Goal: Find specific page/section: Find specific page/section

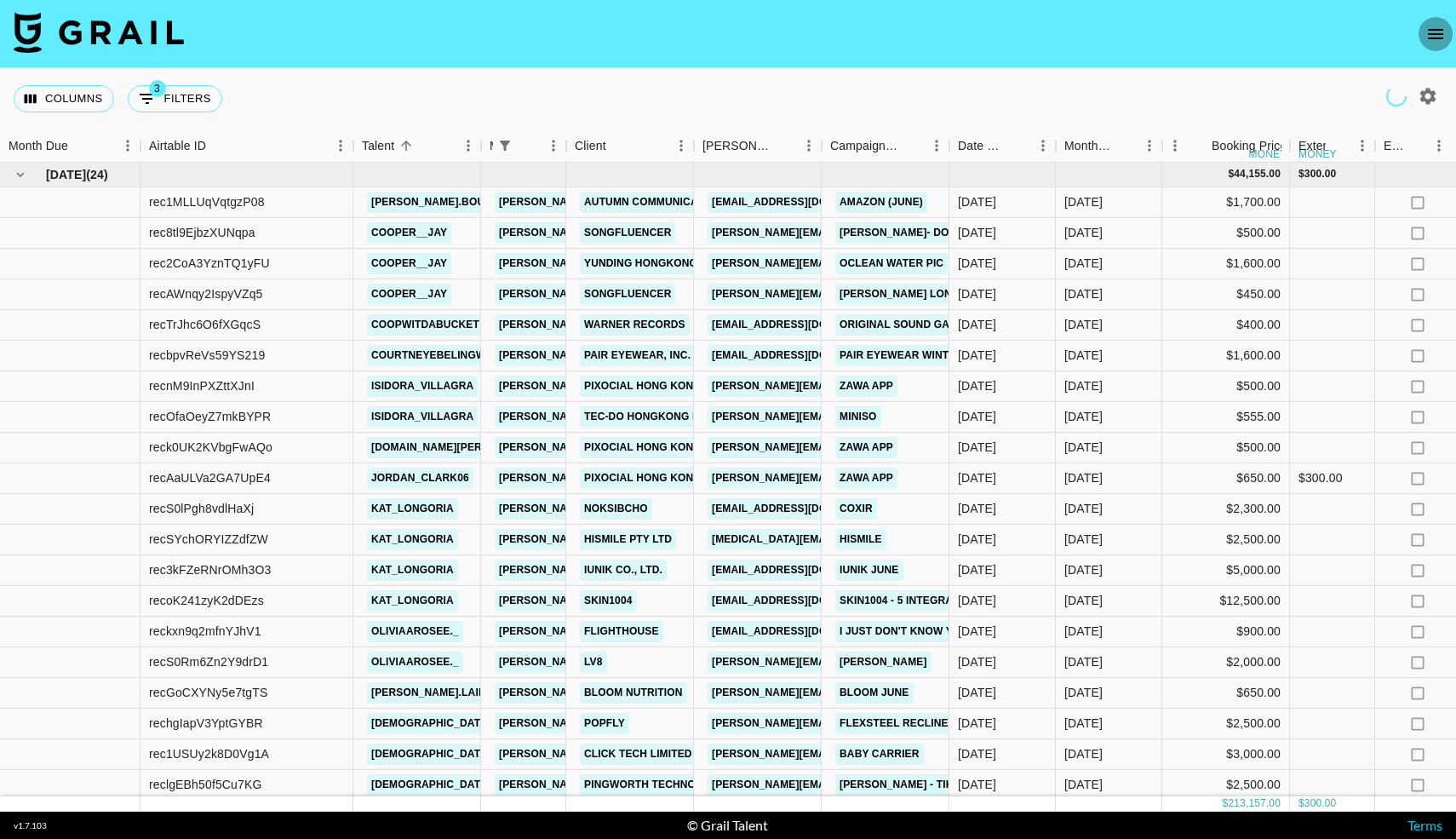
click at [1426, 32] on icon "open drawer" at bounding box center [1435, 34] width 20 height 20
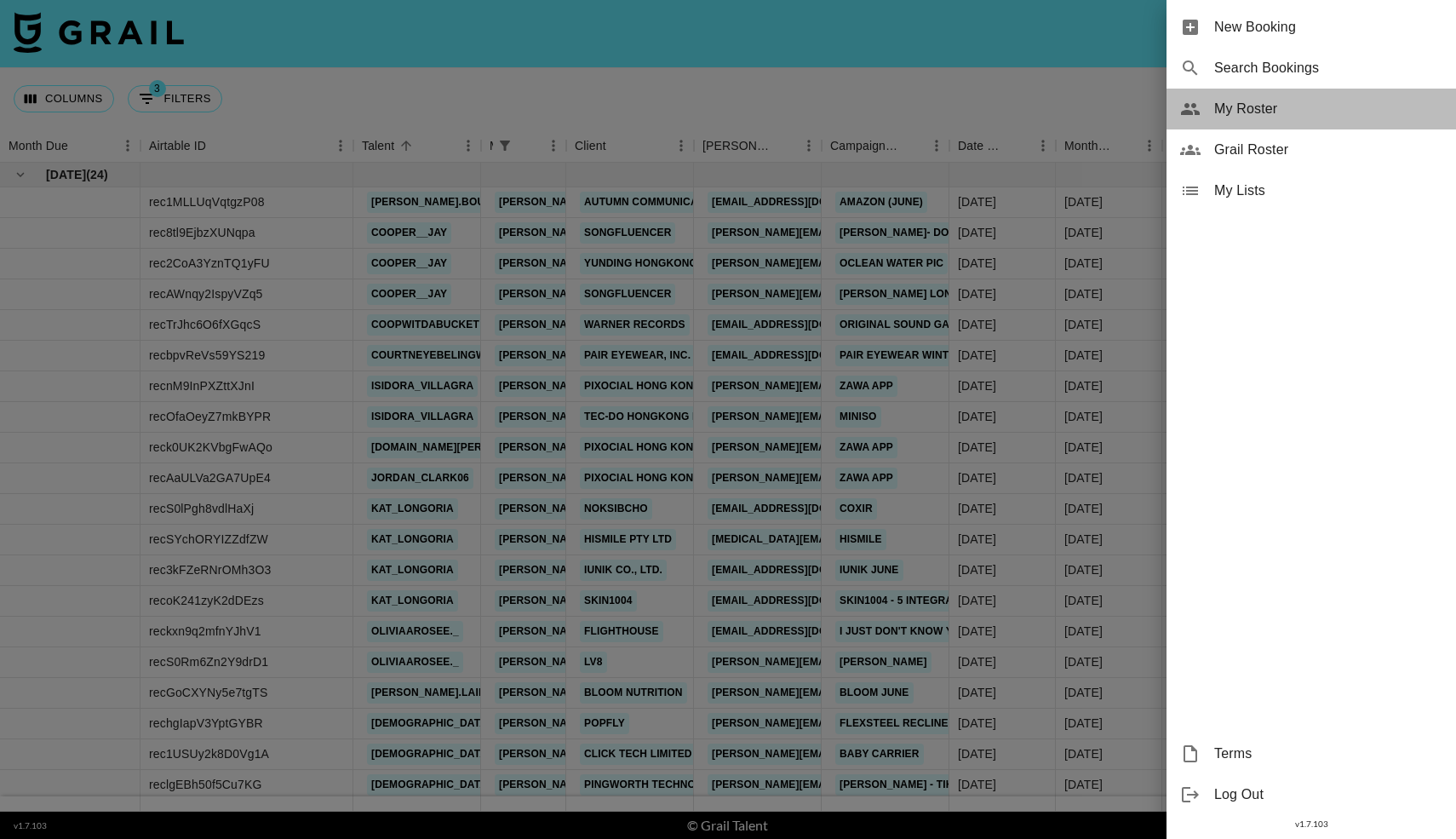
click at [1221, 103] on span "My Roster" at bounding box center [1328, 108] width 228 height 20
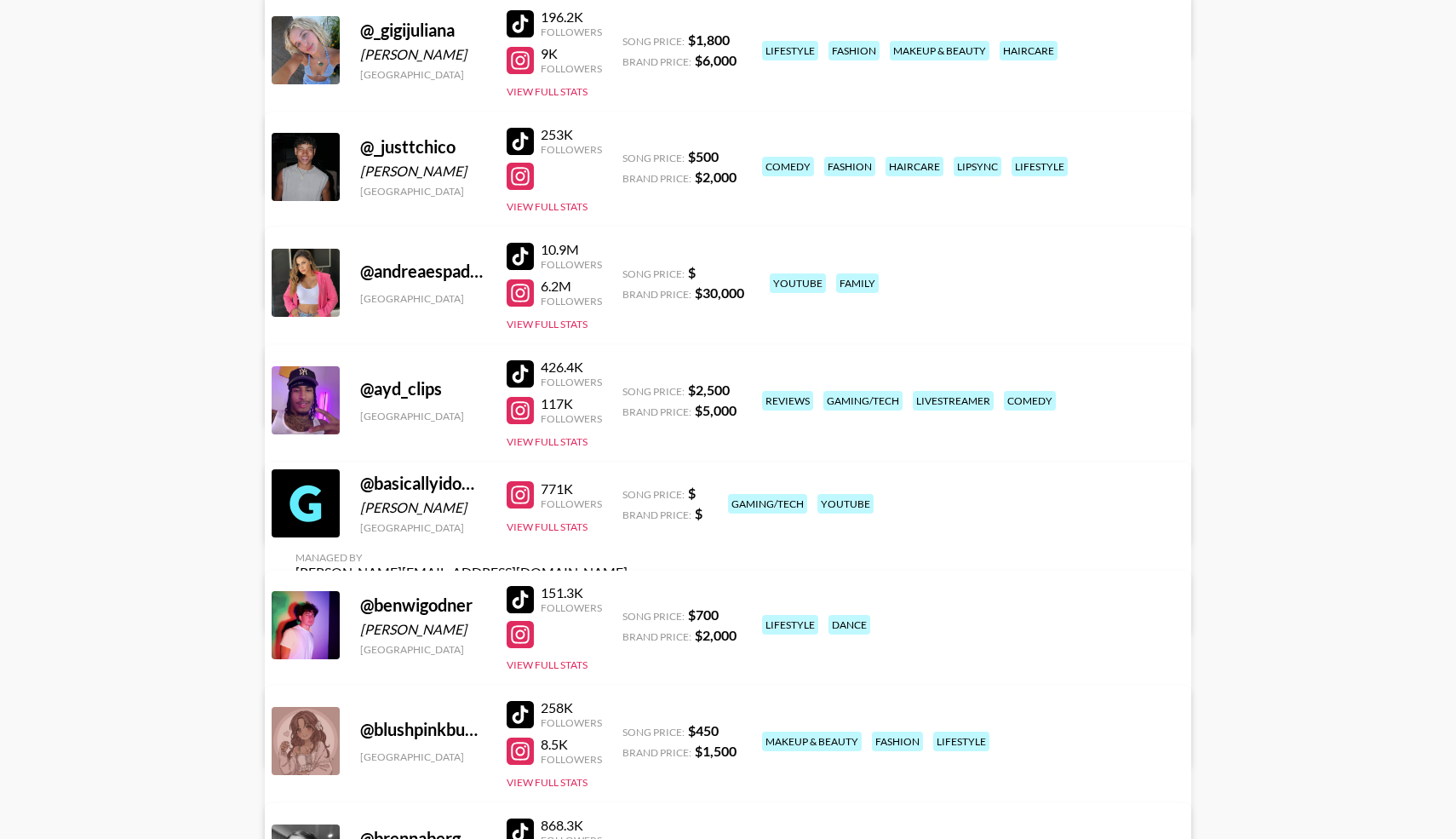
scroll to position [2326, 0]
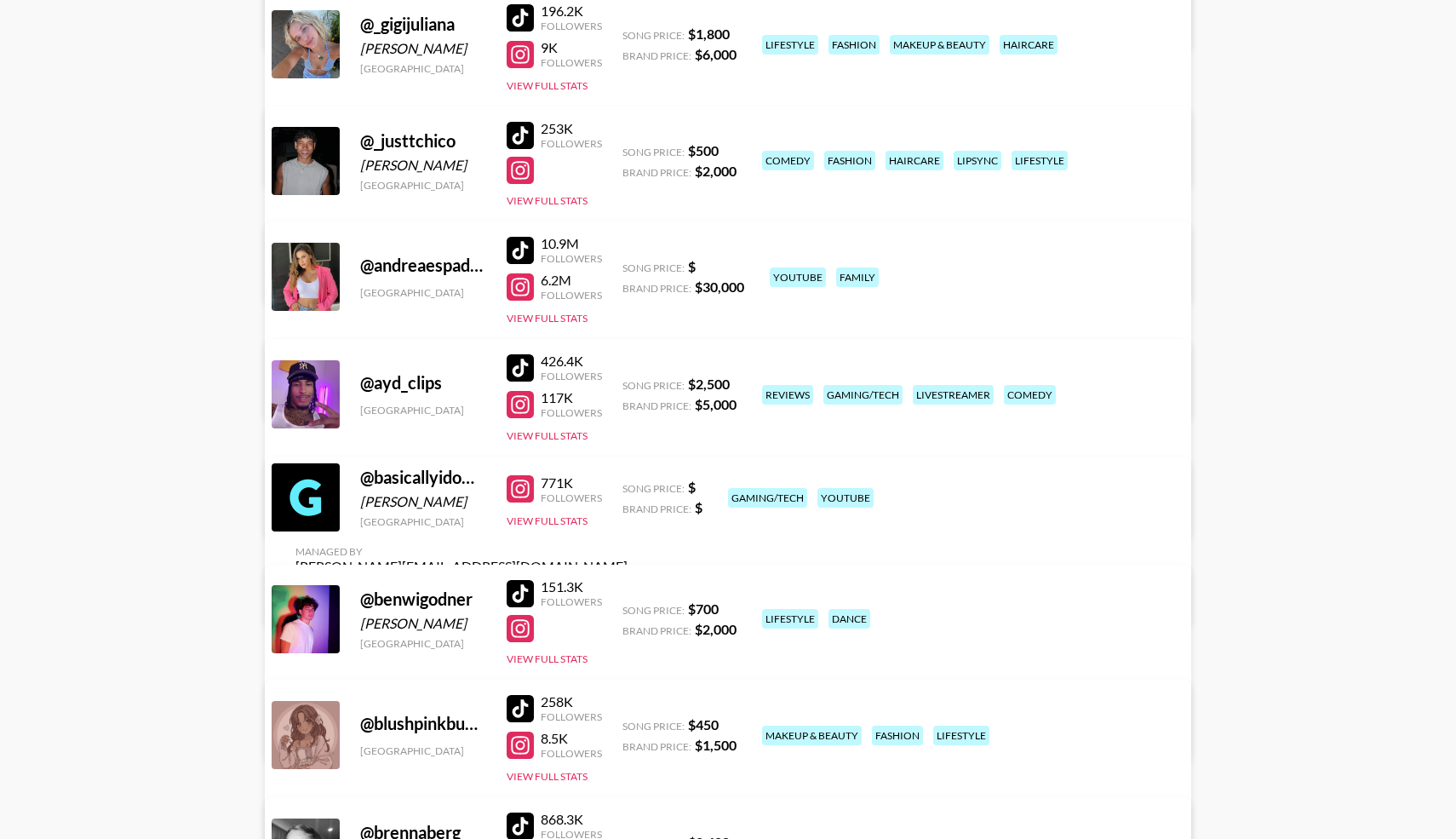
click at [520, 132] on div at bounding box center [520, 135] width 27 height 27
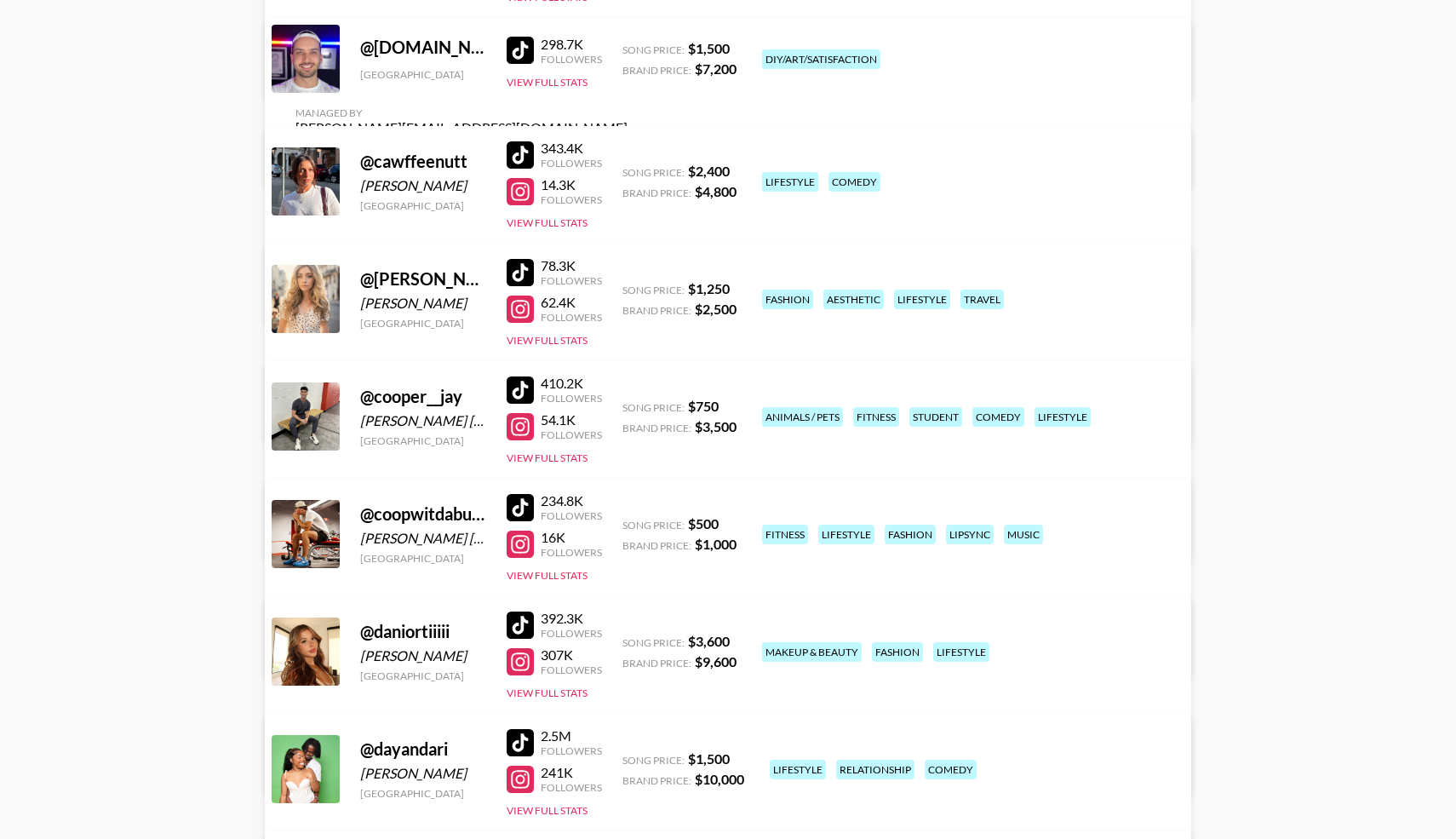
scroll to position [3591, 0]
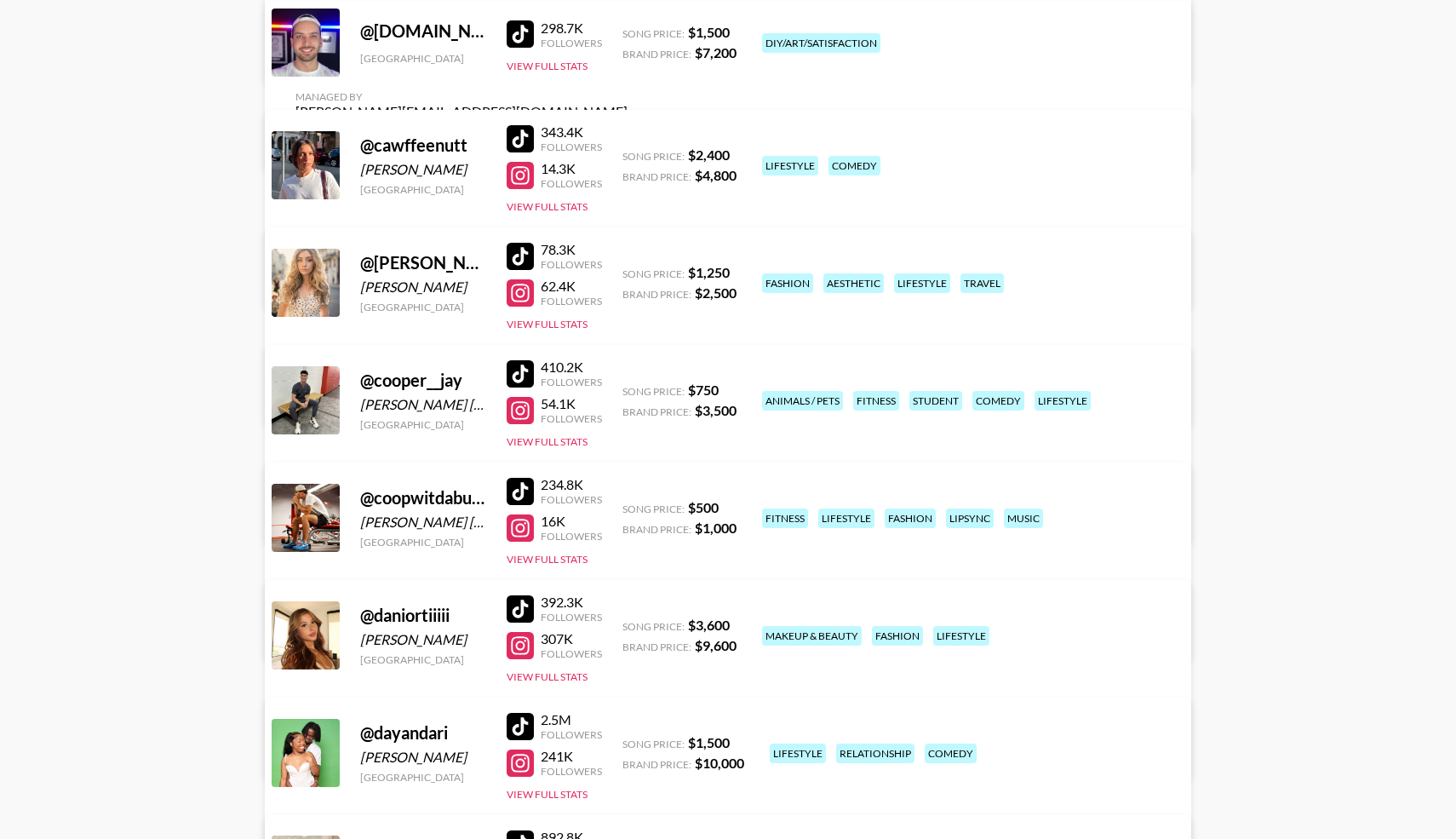
click at [516, 604] on div at bounding box center [520, 609] width 27 height 27
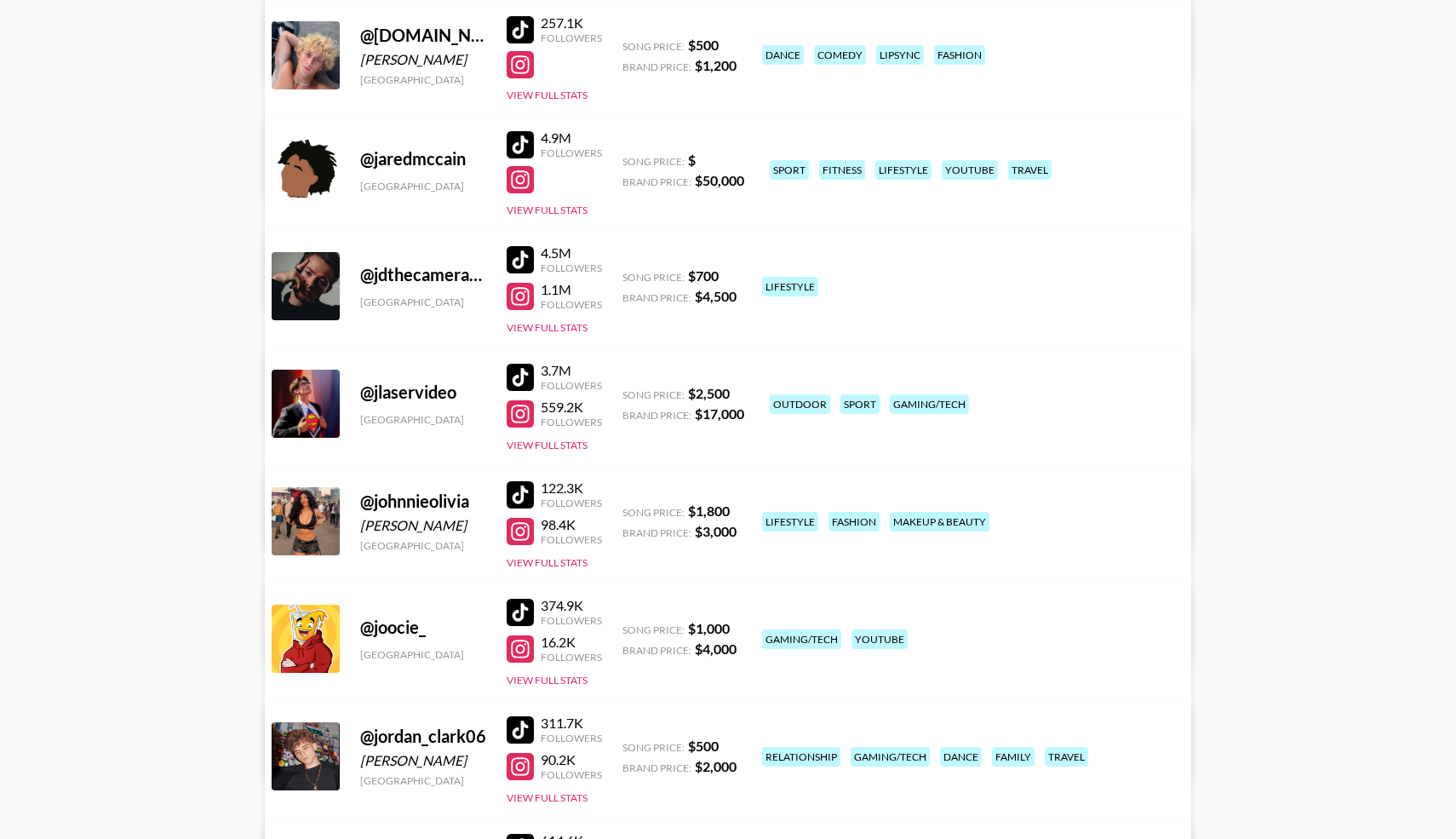
scroll to position [5926, 0]
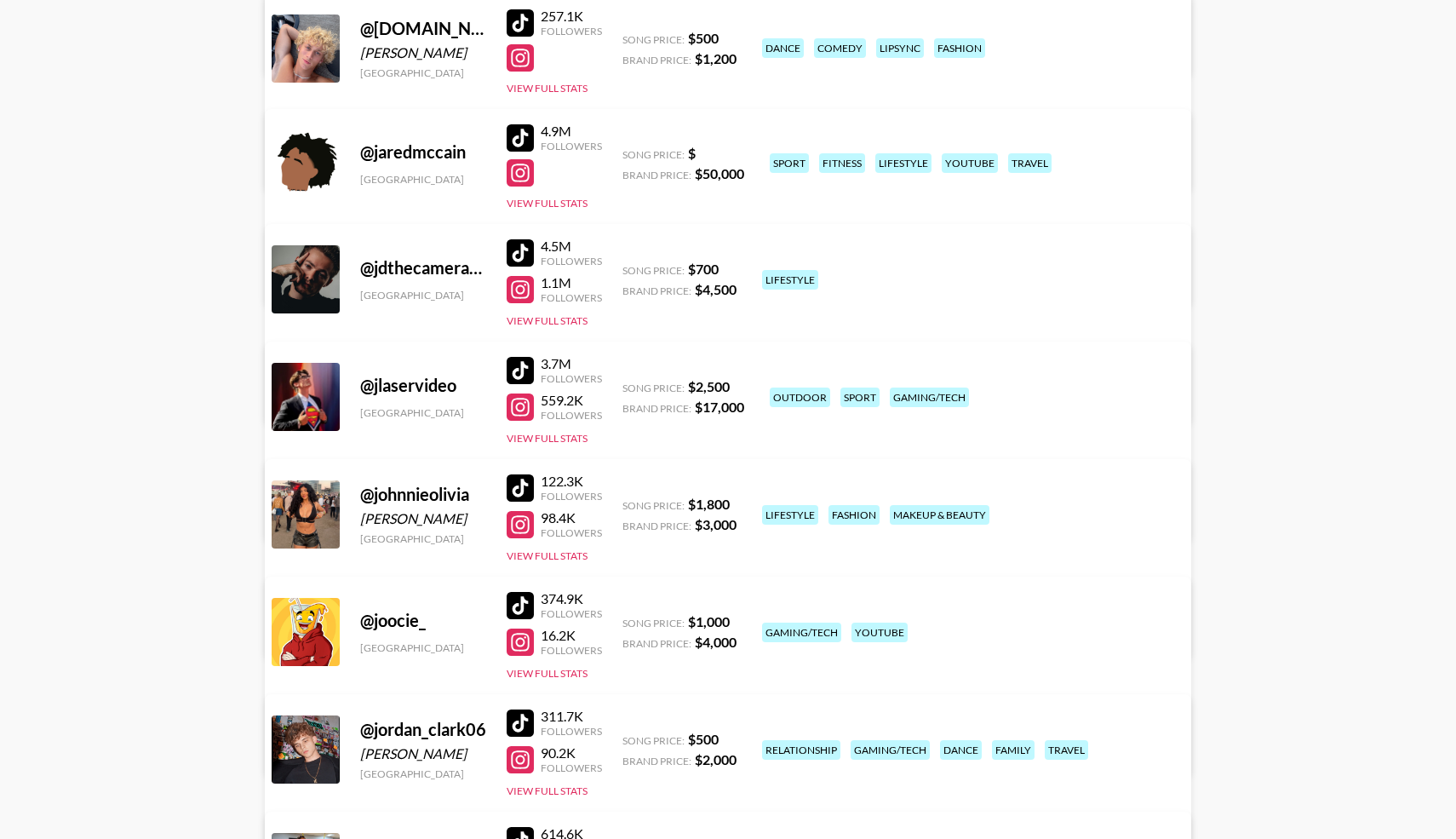
click at [522, 479] on div at bounding box center [520, 488] width 27 height 27
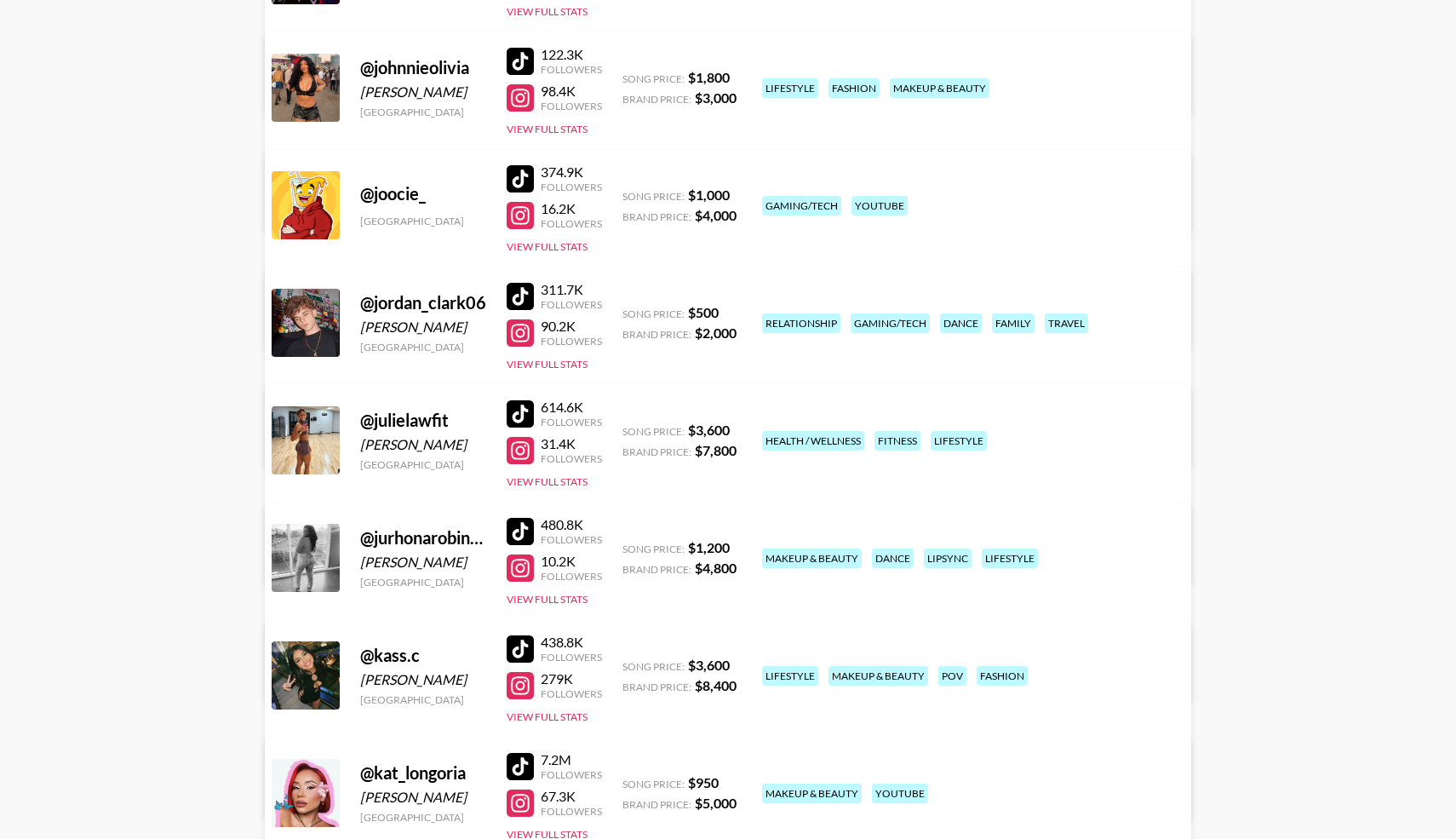
scroll to position [6353, 0]
click at [527, 645] on div at bounding box center [520, 649] width 27 height 27
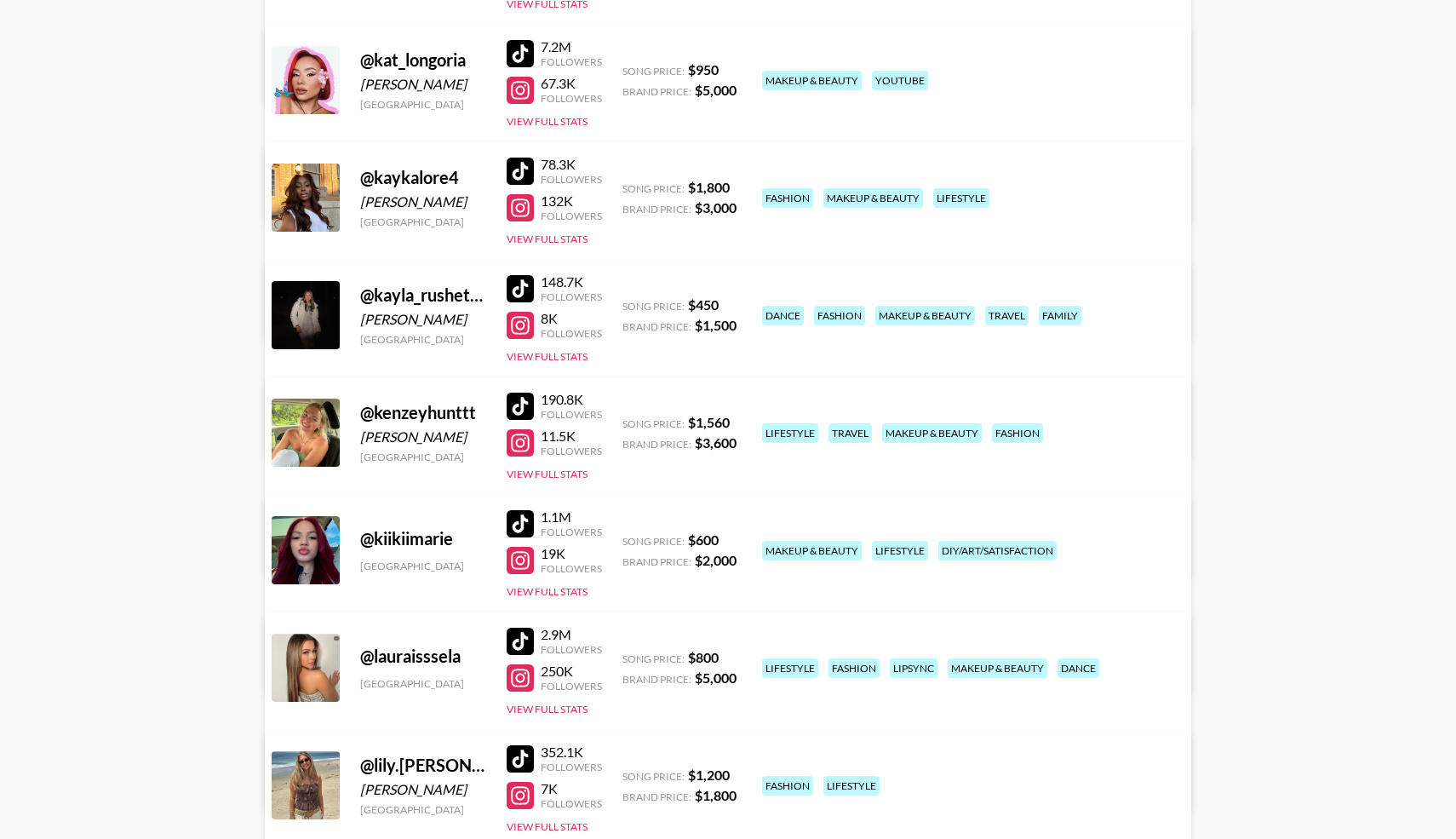
scroll to position [7070, 0]
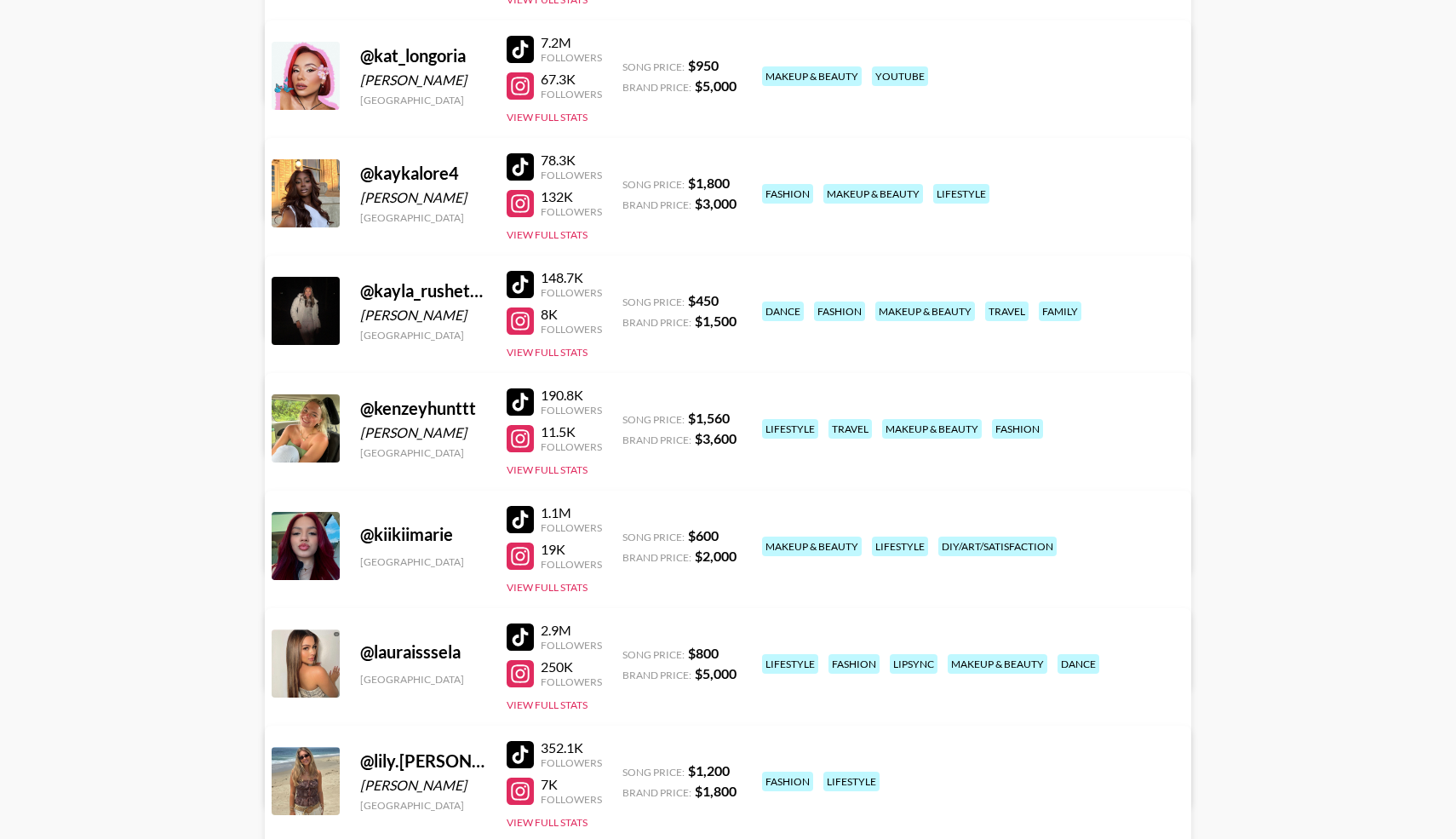
click at [521, 517] on div at bounding box center [520, 519] width 27 height 27
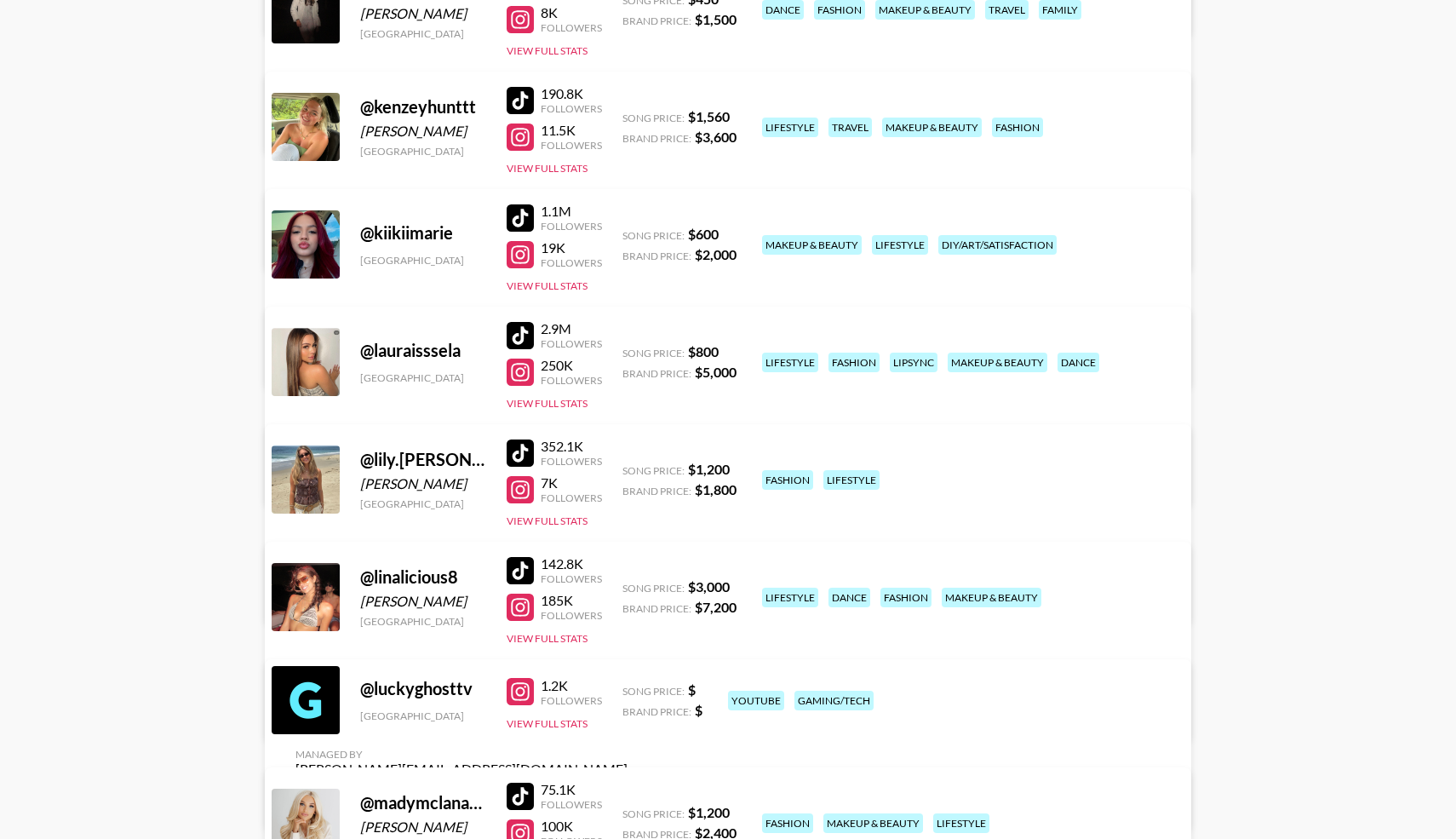
scroll to position [7383, 0]
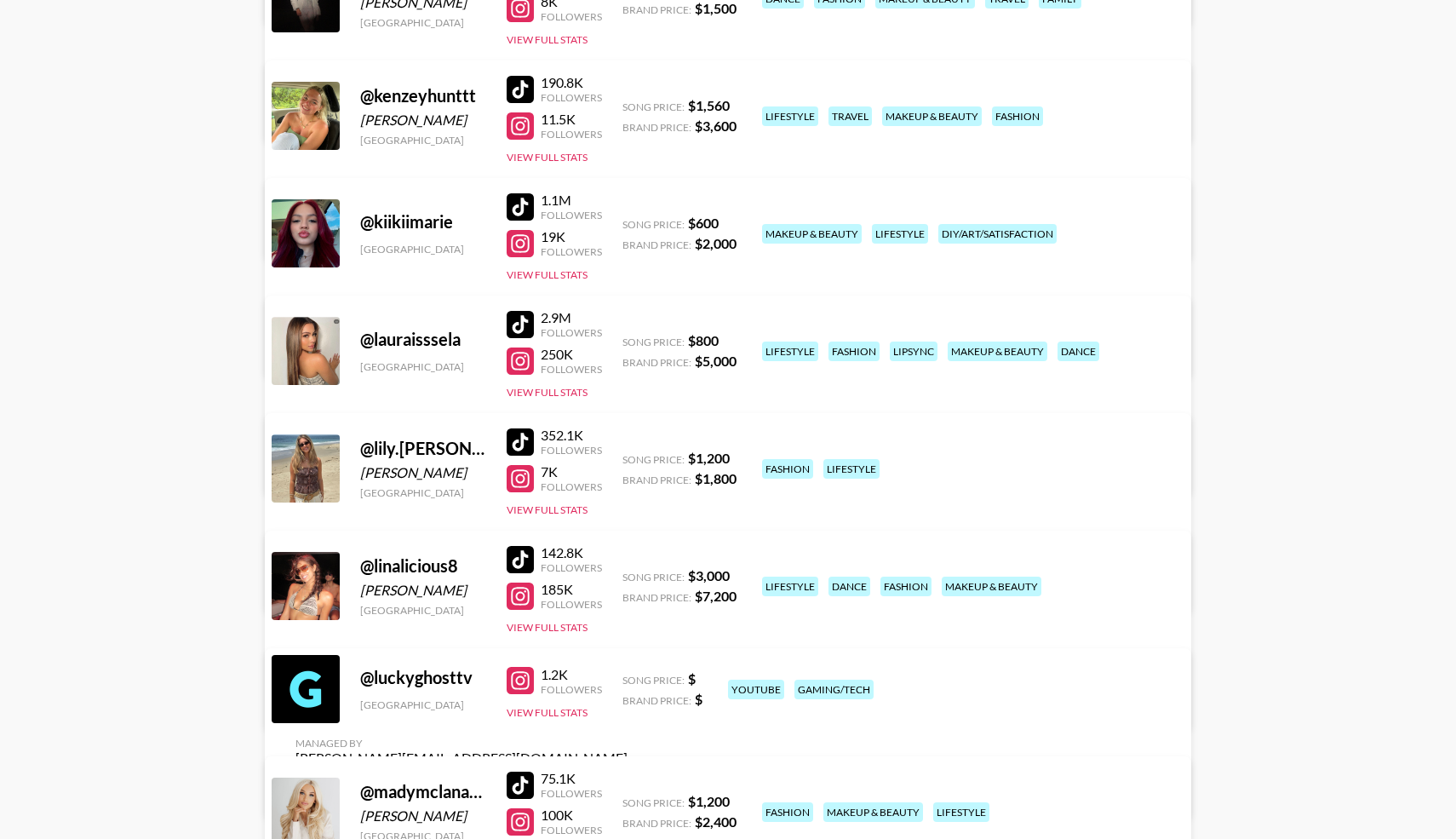
click at [518, 322] on div at bounding box center [520, 325] width 27 height 27
click at [520, 327] on div at bounding box center [520, 325] width 27 height 27
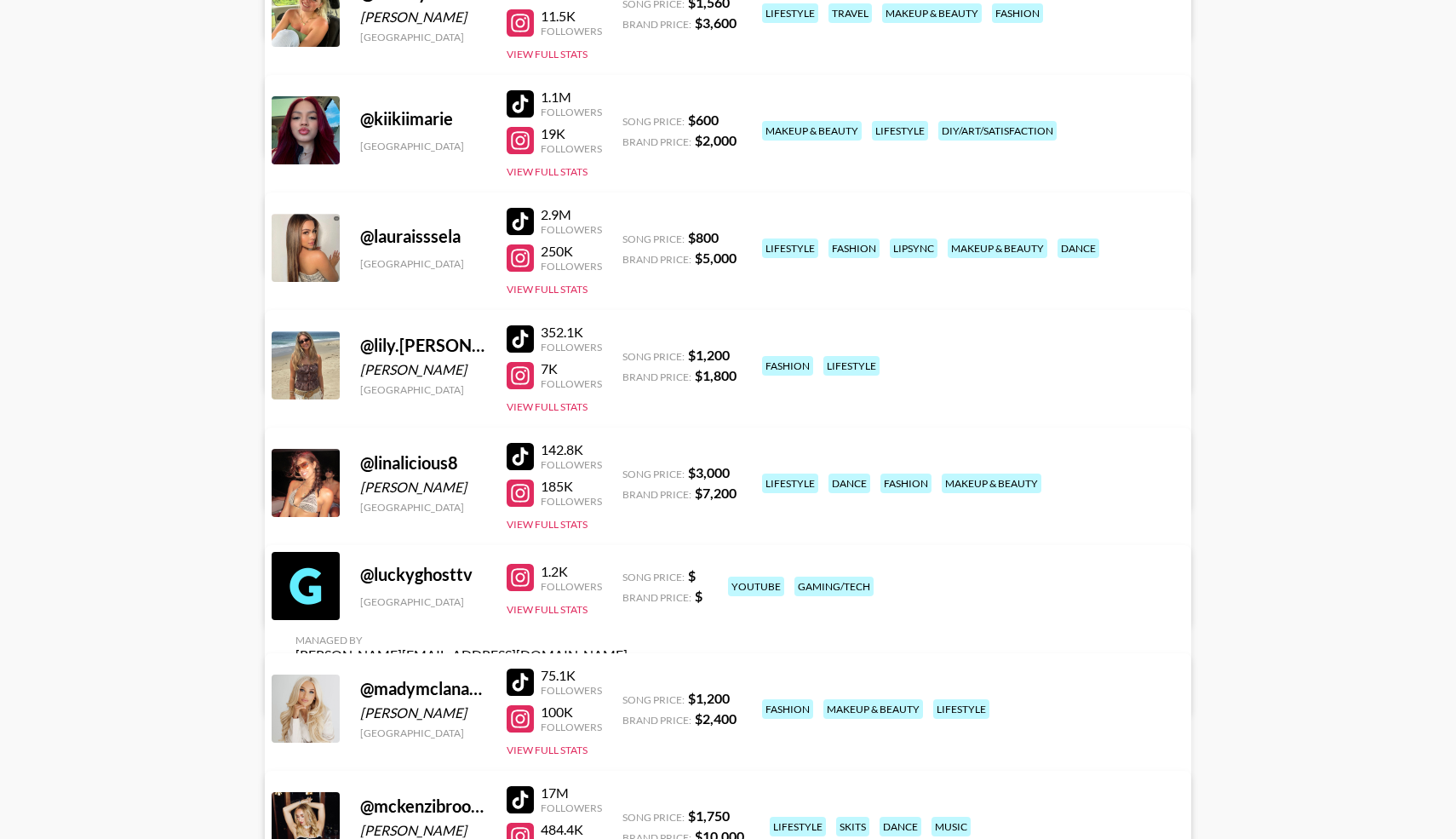
scroll to position [7488, 0]
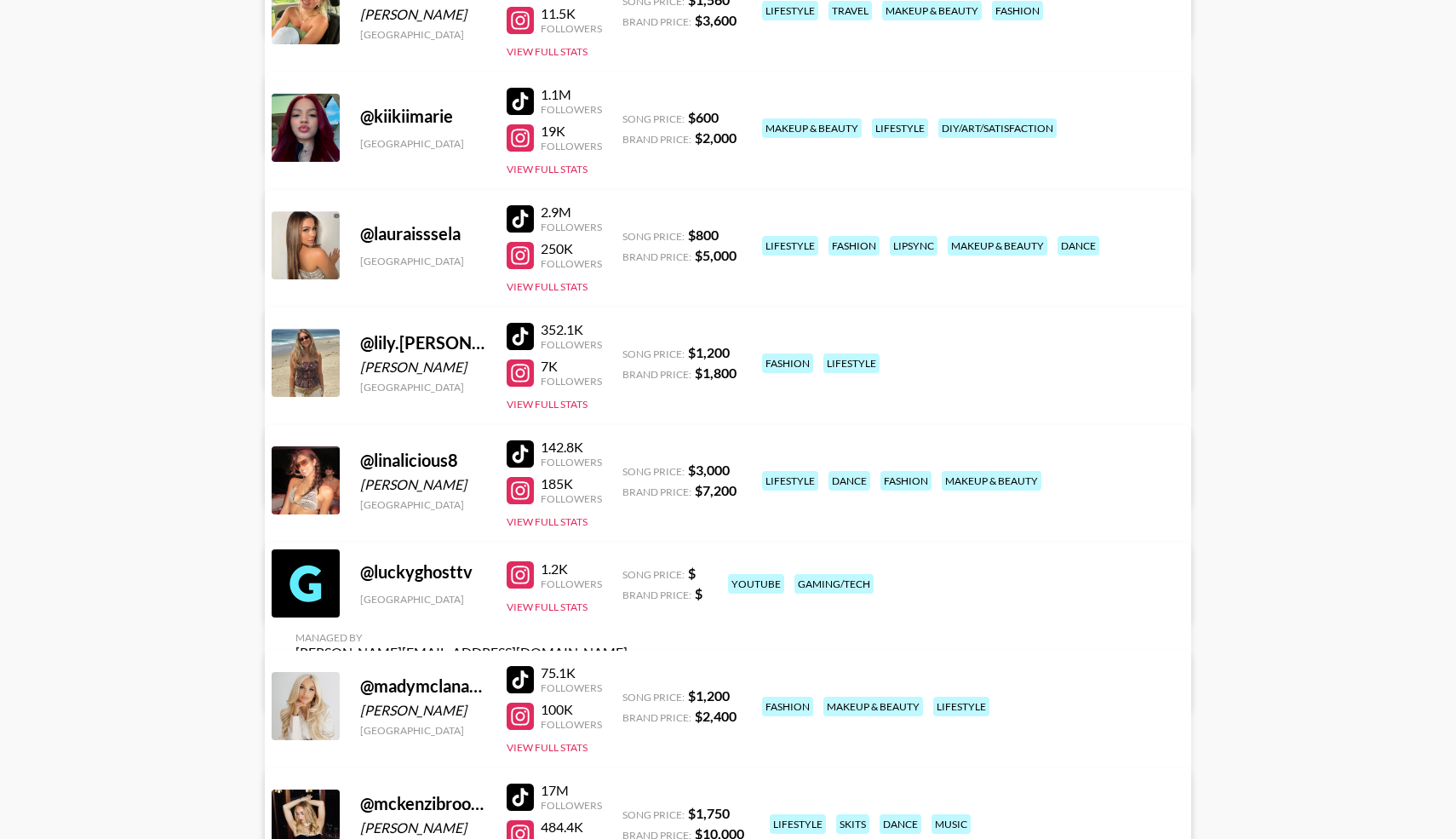
click at [520, 459] on div at bounding box center [520, 454] width 27 height 27
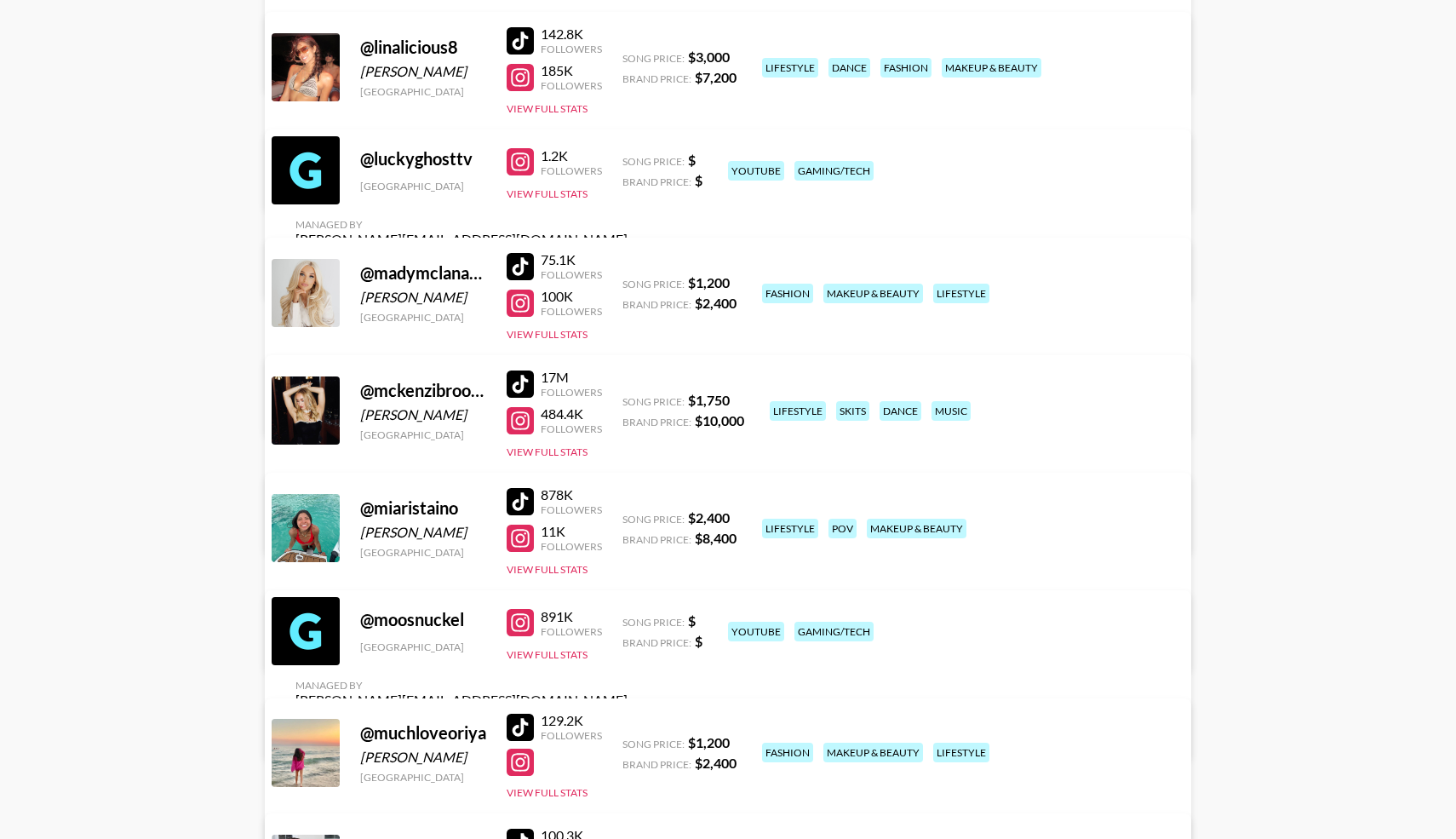
scroll to position [7905, 0]
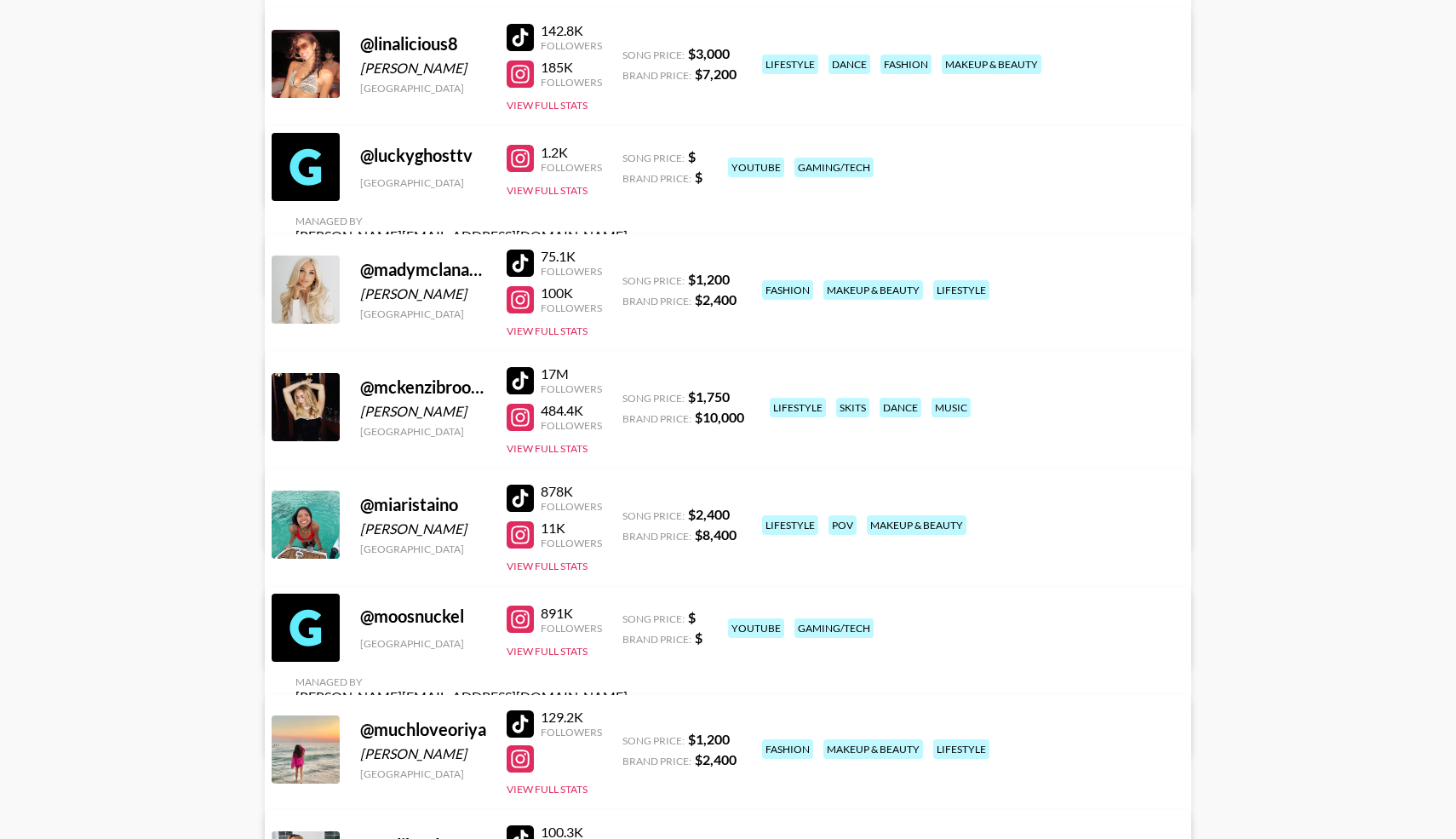
click at [526, 501] on div at bounding box center [520, 498] width 27 height 27
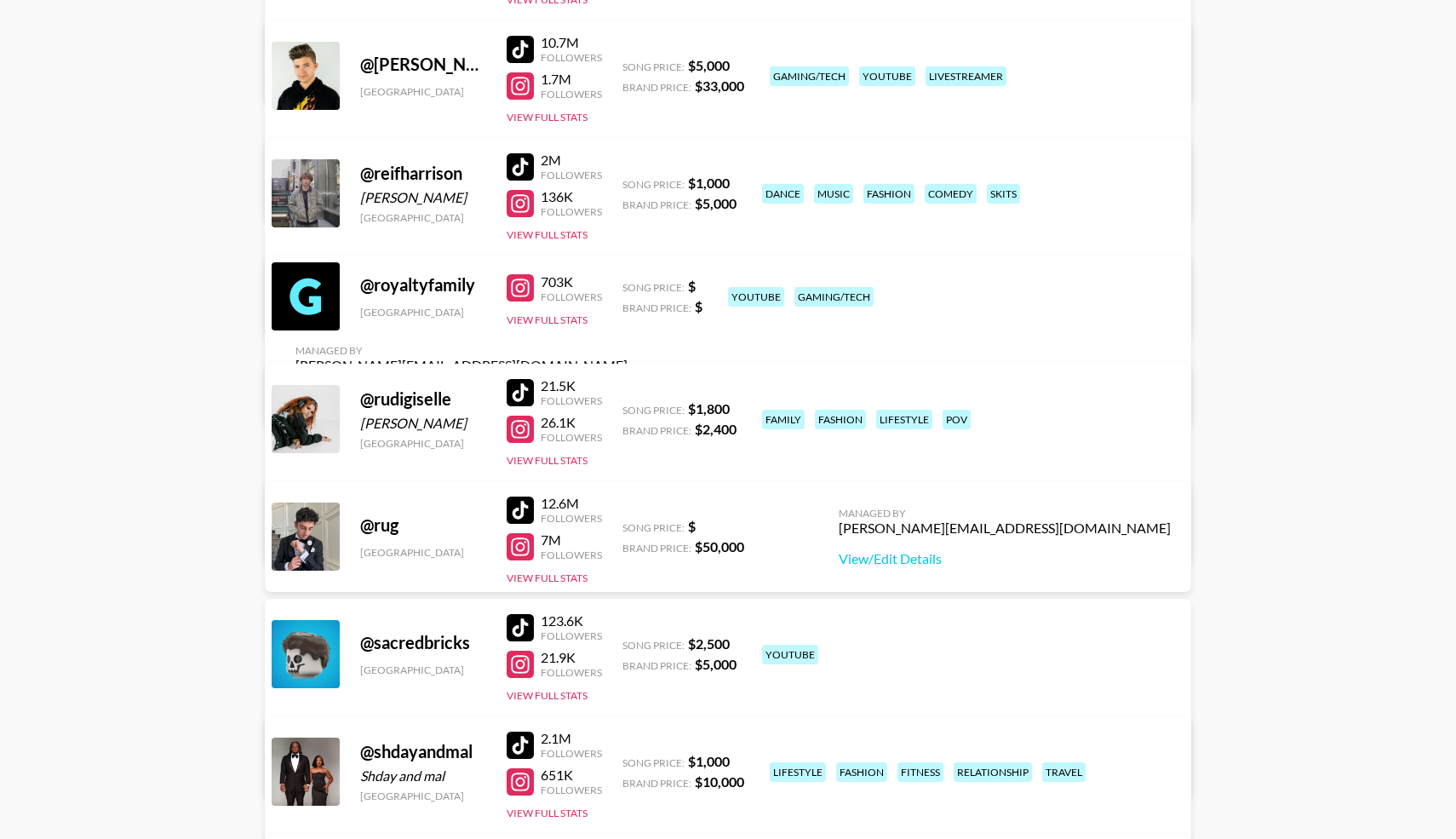
scroll to position [9165, 0]
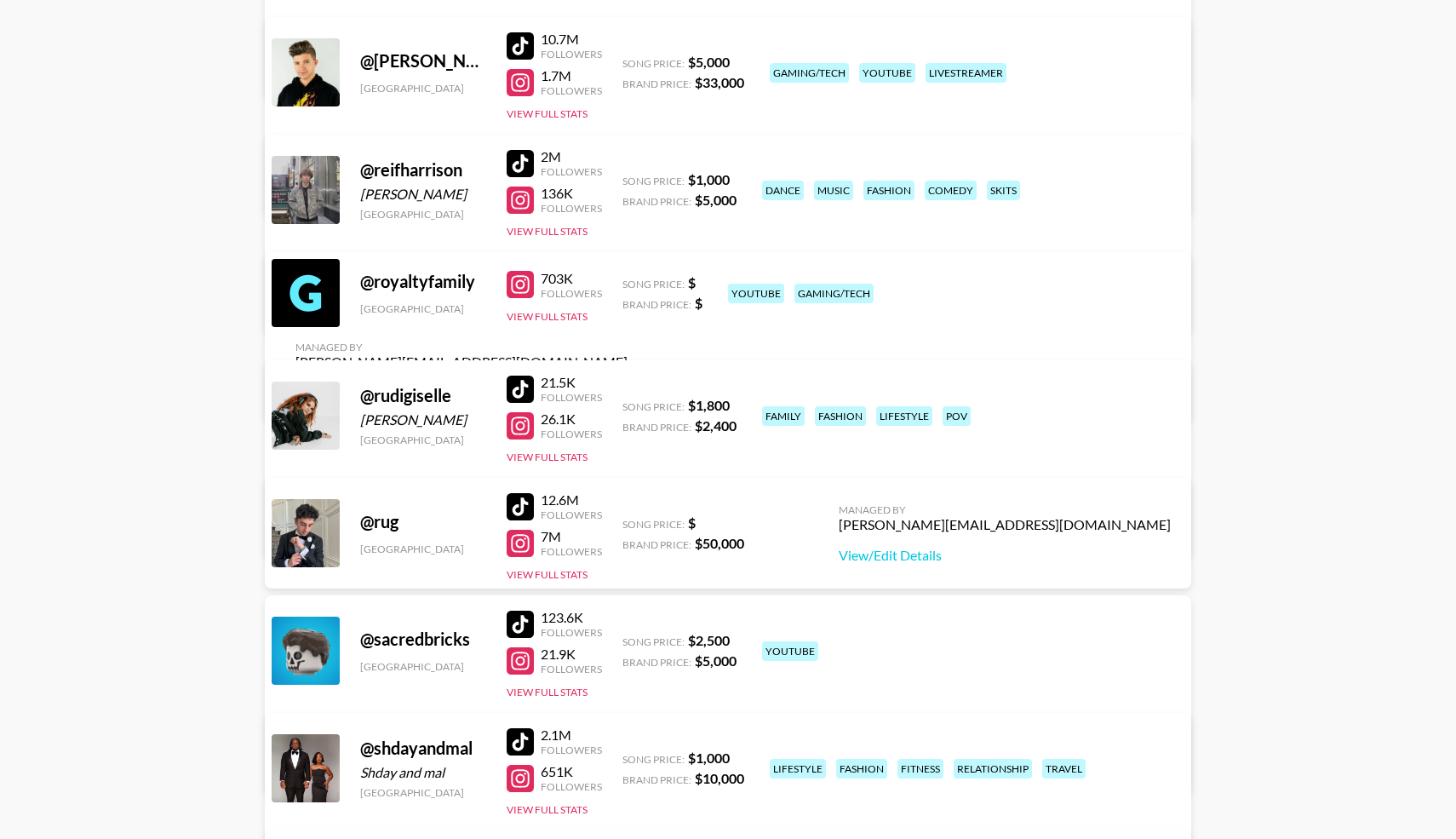
click at [527, 392] on div at bounding box center [520, 390] width 27 height 27
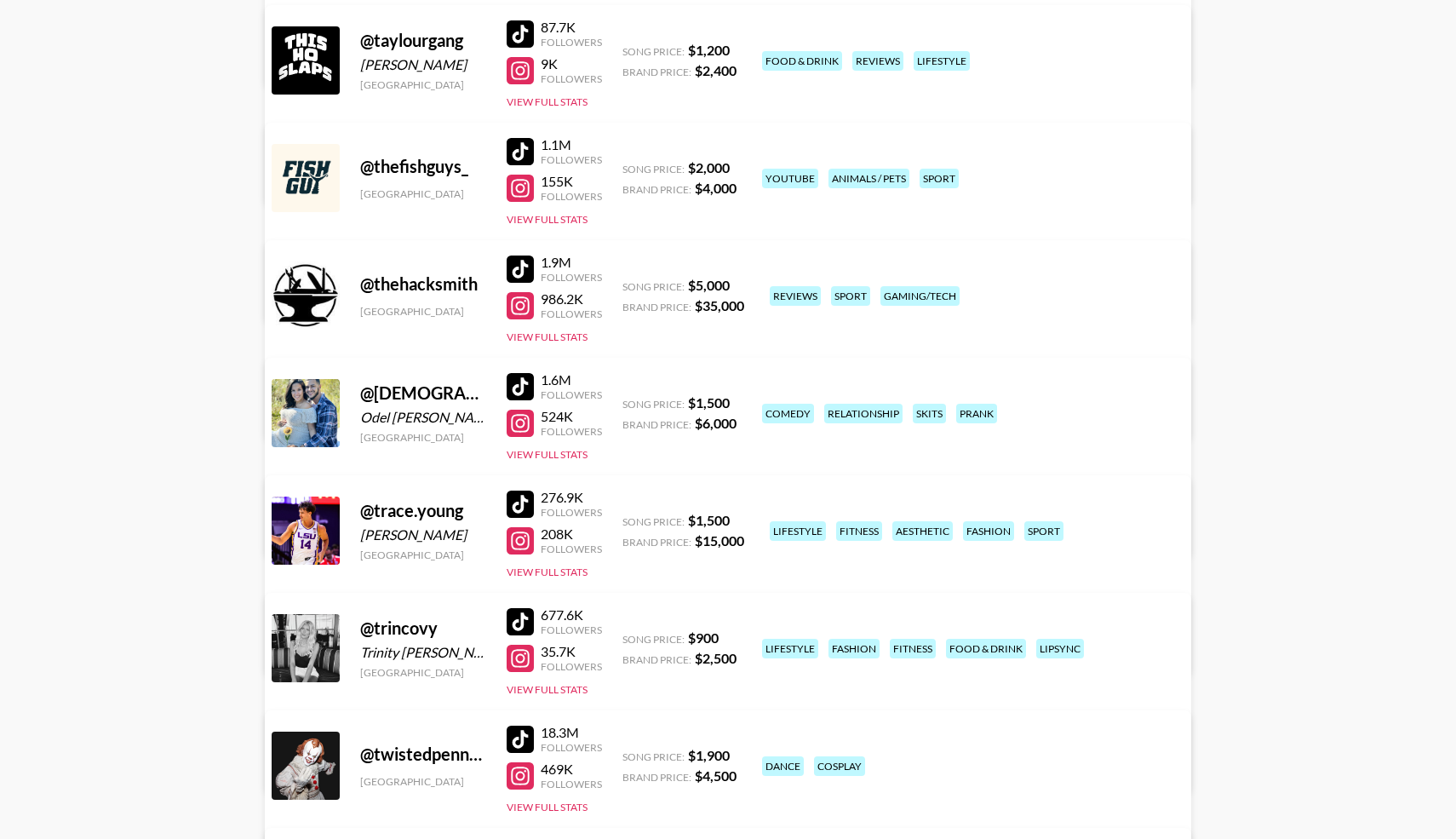
scroll to position [10463, 0]
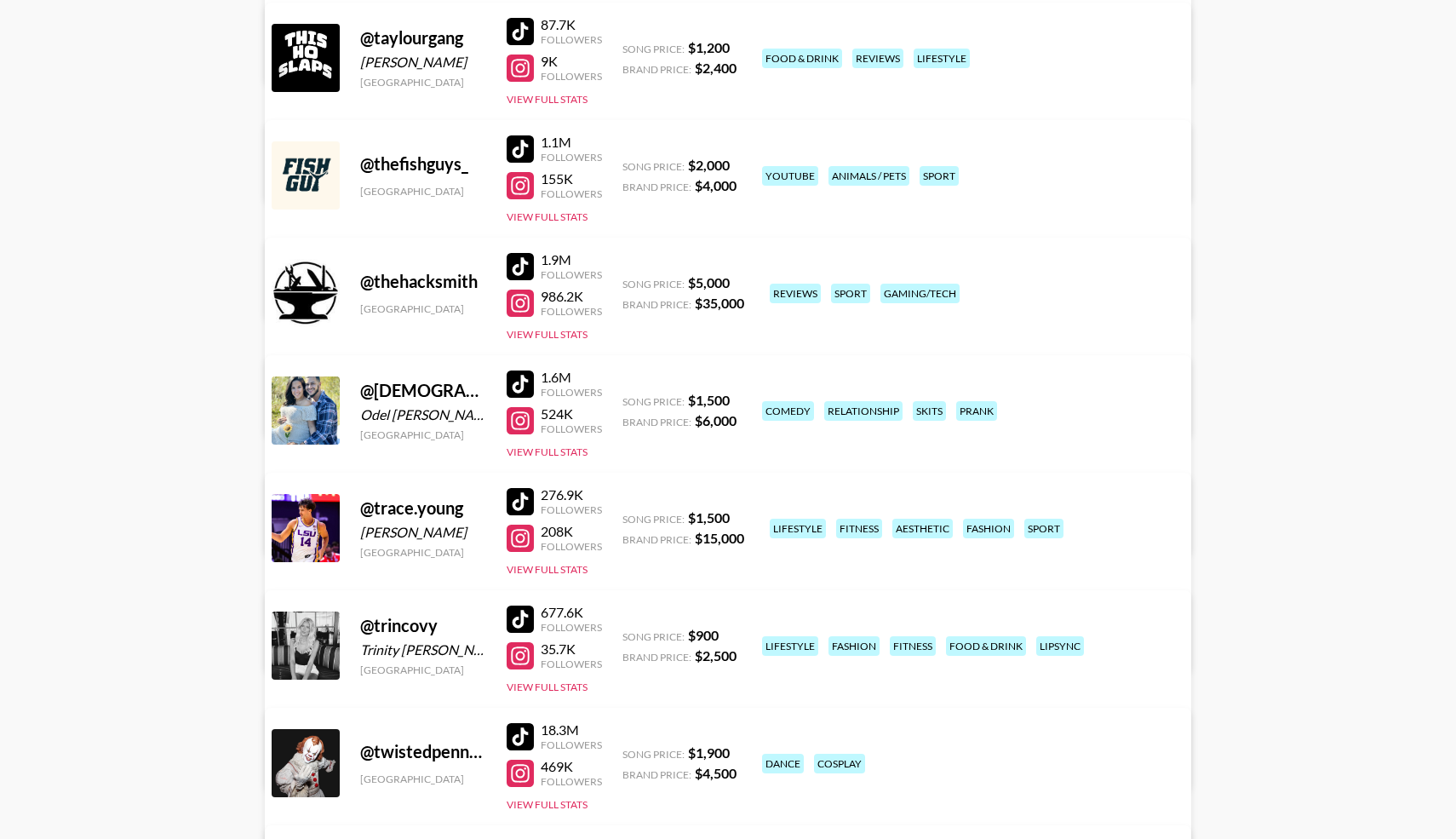
click at [527, 384] on div at bounding box center [520, 384] width 27 height 27
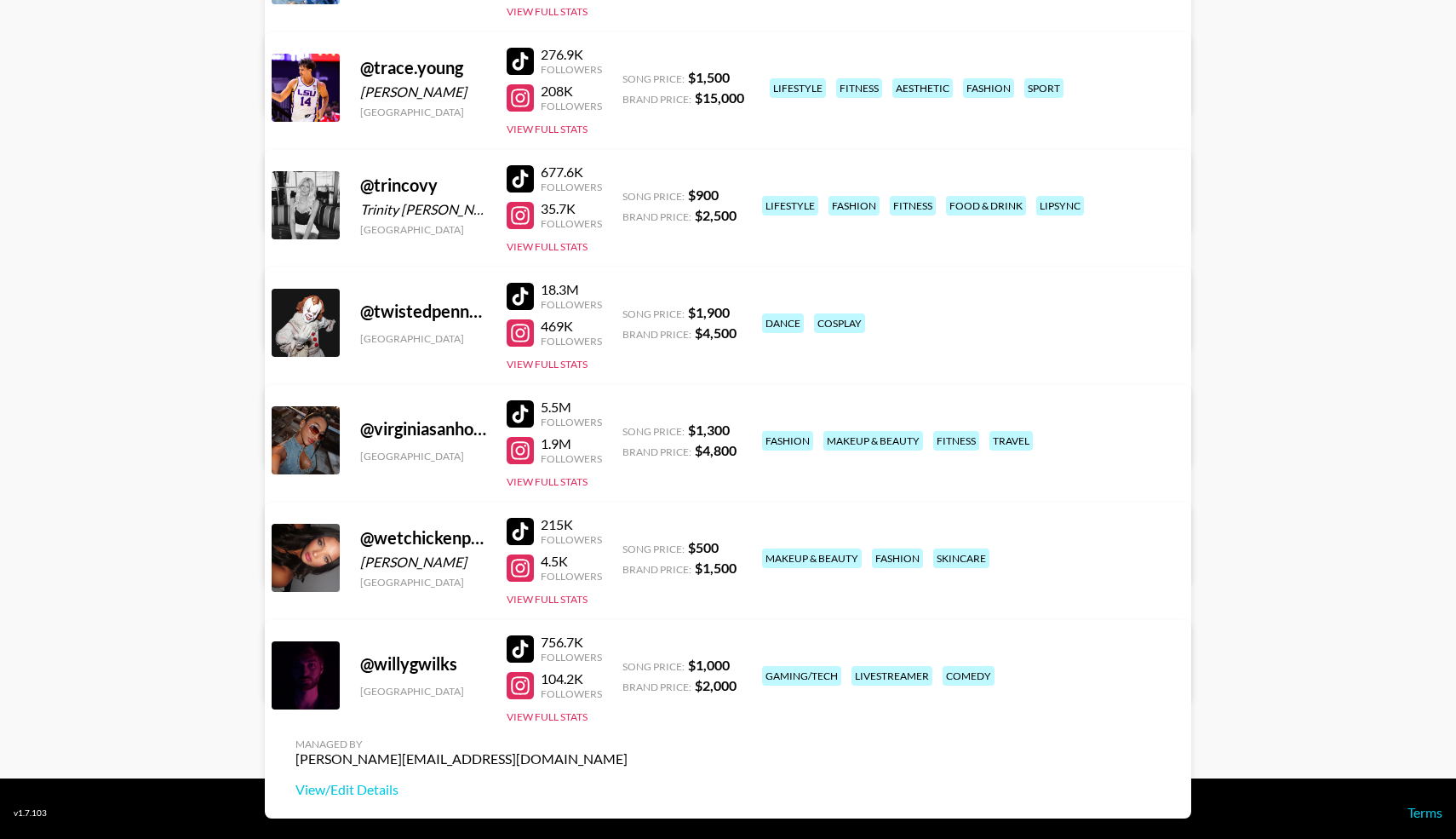
scroll to position [10907, 0]
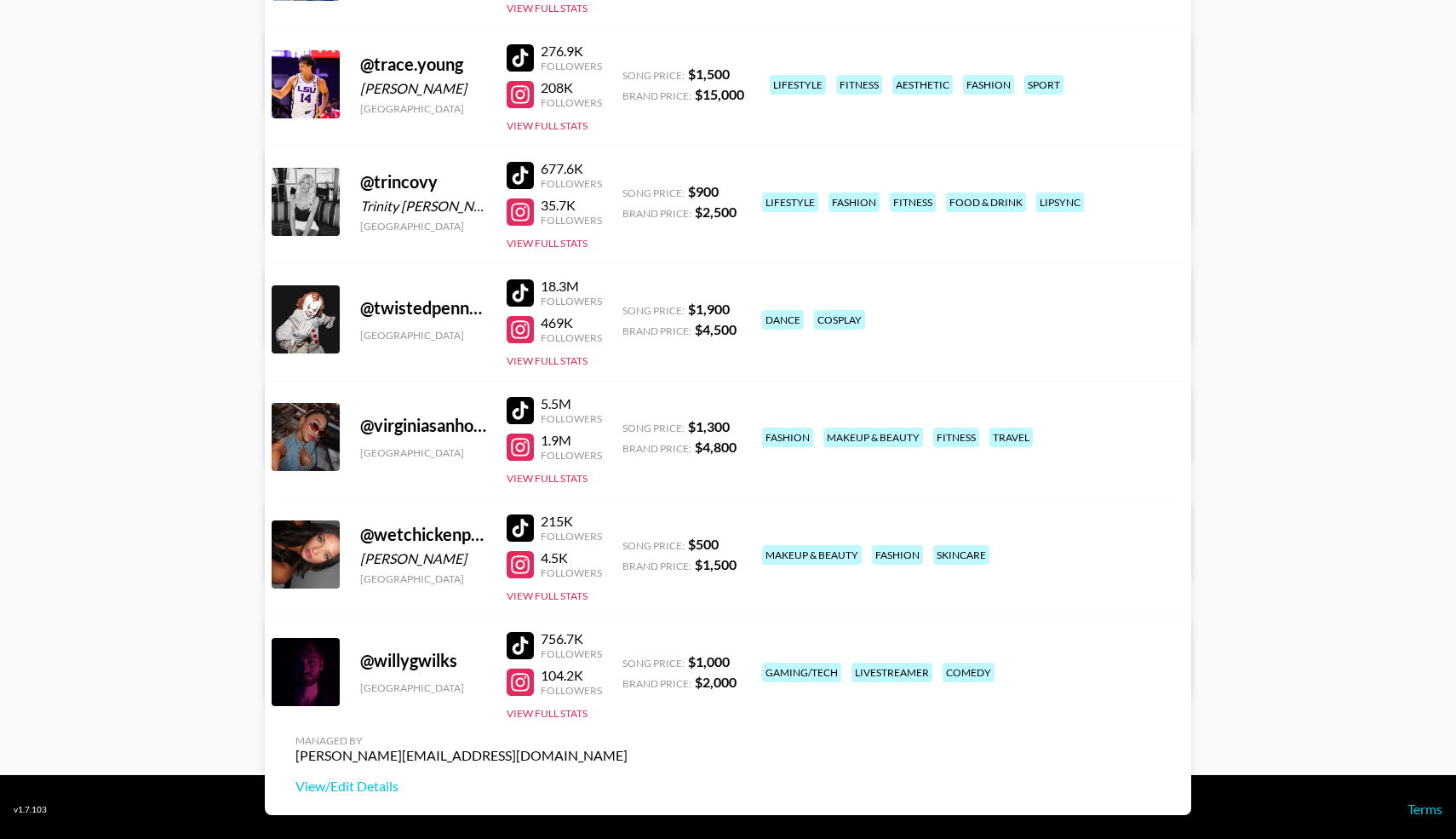
click at [524, 413] on div at bounding box center [520, 411] width 27 height 27
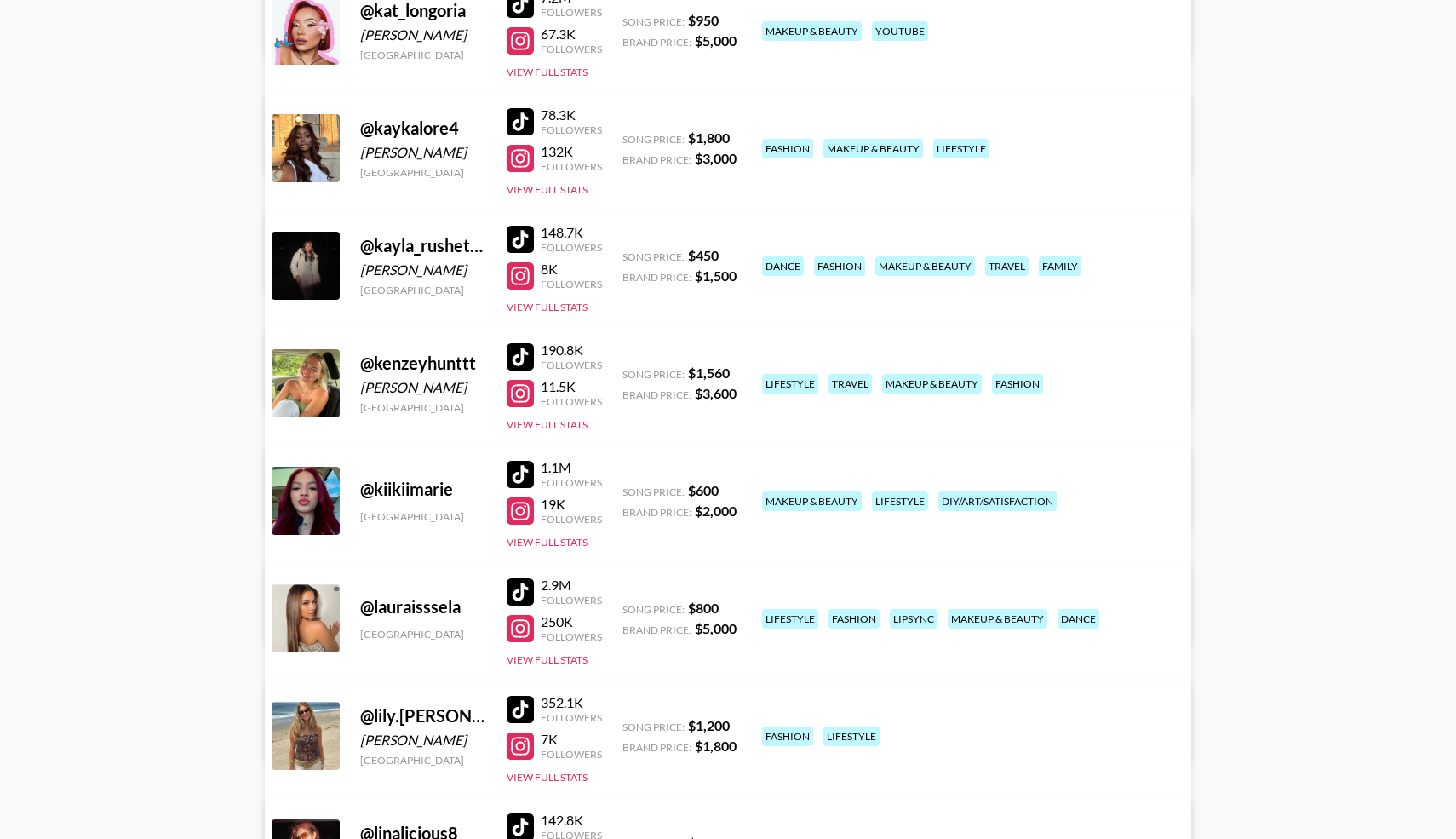
scroll to position [7116, 0]
